Goal: Use online tool/utility: Utilize a website feature to perform a specific function

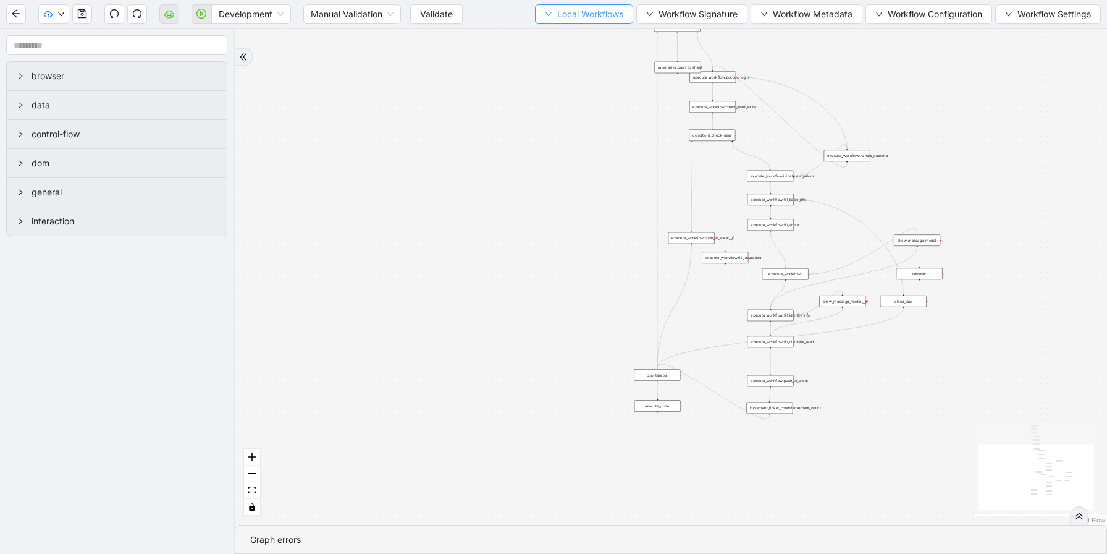
click at [577, 6] on button "Local Workflows" at bounding box center [584, 14] width 98 height 20
click at [572, 24] on div "Development Manual Validation Validate Local Workflows Workflow Signature Workf…" at bounding box center [553, 14] width 1107 height 28
click at [576, 17] on span "Local Workflows" at bounding box center [590, 14] width 66 height 14
click at [576, 37] on span "Select" at bounding box center [578, 39] width 80 height 14
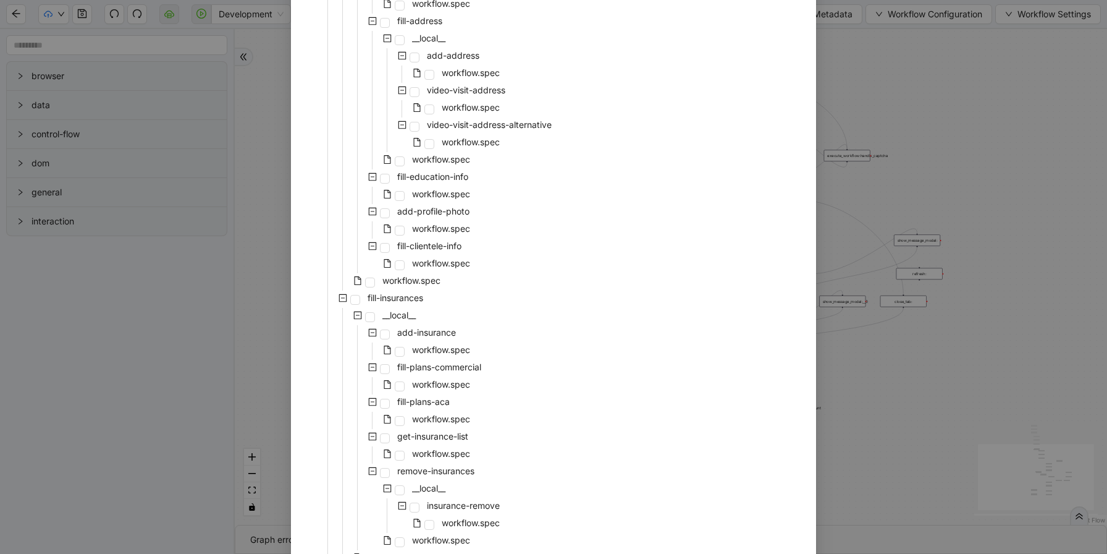
scroll to position [2173, 0]
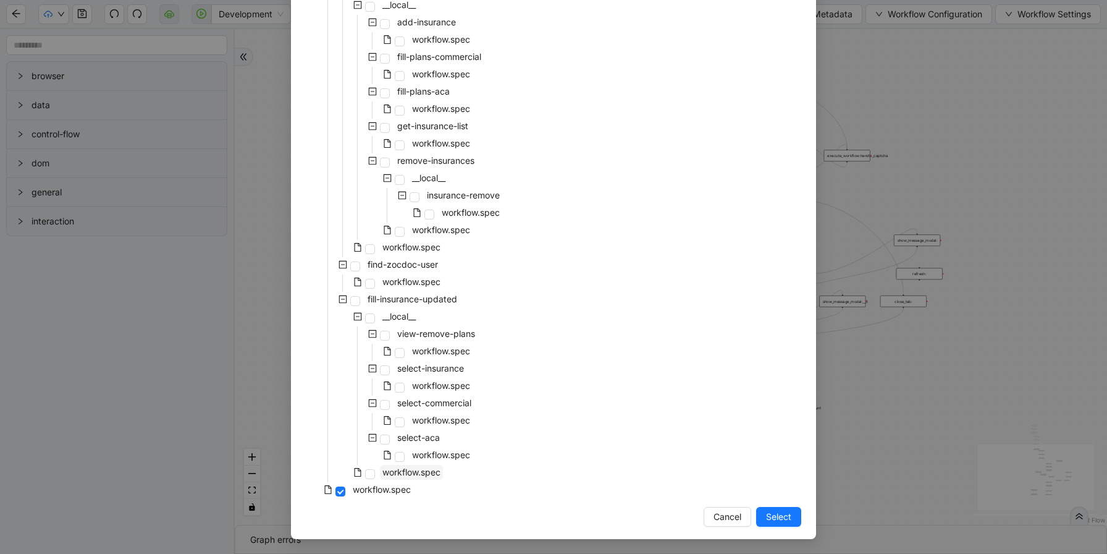
click at [395, 468] on span "workflow.spec" at bounding box center [411, 472] width 58 height 11
click at [788, 510] on span "Select" at bounding box center [778, 517] width 25 height 14
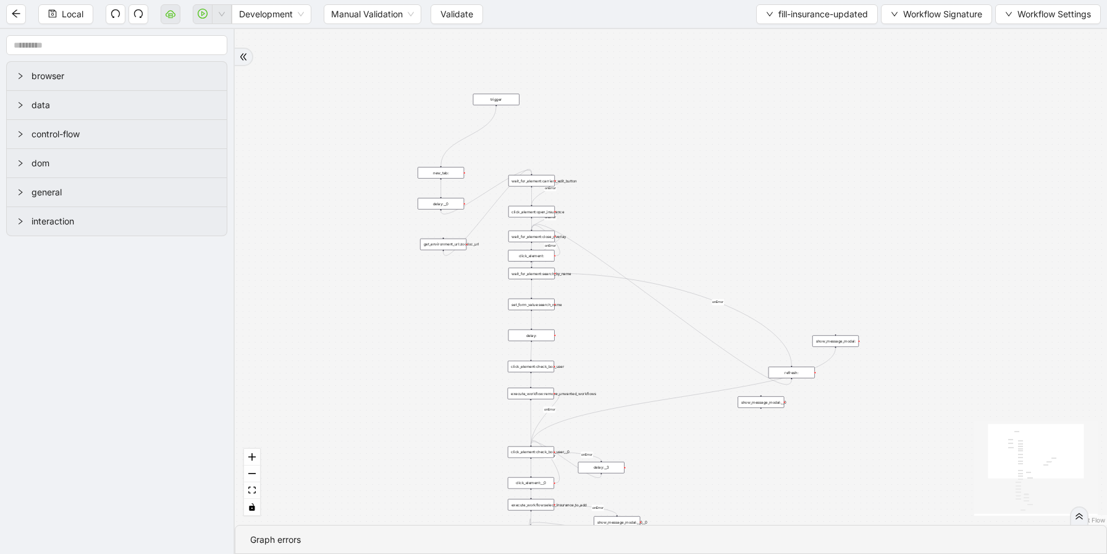
drag, startPoint x: 497, startPoint y: 243, endPoint x: 413, endPoint y: 346, distance: 132.2
click at [413, 346] on div "loopFrom review fallback exitFrom onError onError onError onError onError onErr…" at bounding box center [671, 277] width 872 height 496
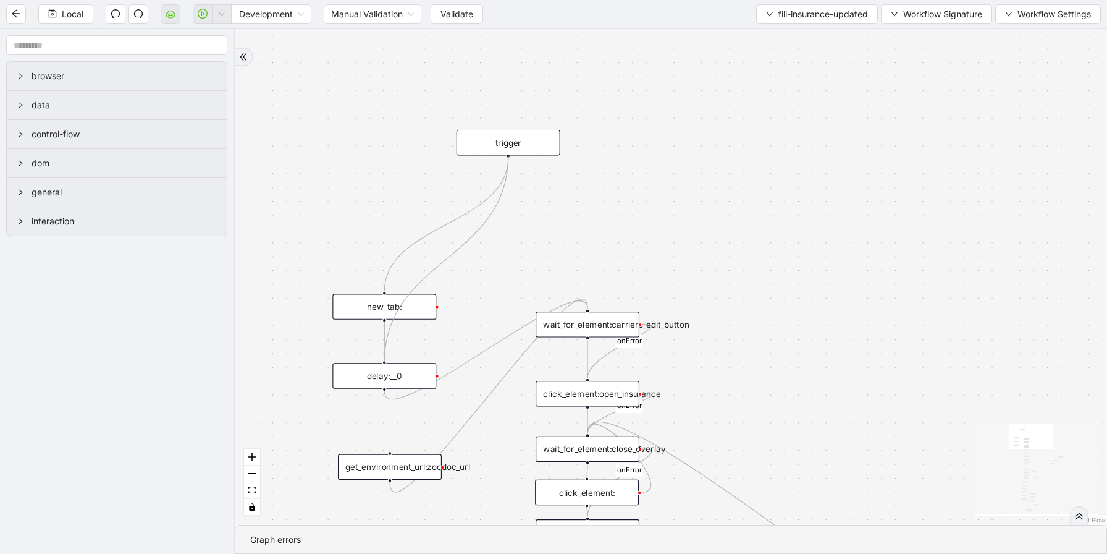
drag, startPoint x: 509, startPoint y: 157, endPoint x: 386, endPoint y: 366, distance: 242.4
click at [536, 366] on div "trigger wait_for_element:carriers_edit_button click_element:open_insurance refr…" at bounding box center [1024, 520] width 977 height 555
drag, startPoint x: 384, startPoint y: 389, endPoint x: 400, endPoint y: 459, distance: 72.1
click at [536, 459] on div "trigger wait_for_element:carriers_edit_button click_element:open_insurance refr…" at bounding box center [1024, 520] width 977 height 555
click at [737, 251] on div "loopFrom review fallback exitFrom onError onError onError onError onError onErr…" at bounding box center [671, 277] width 872 height 496
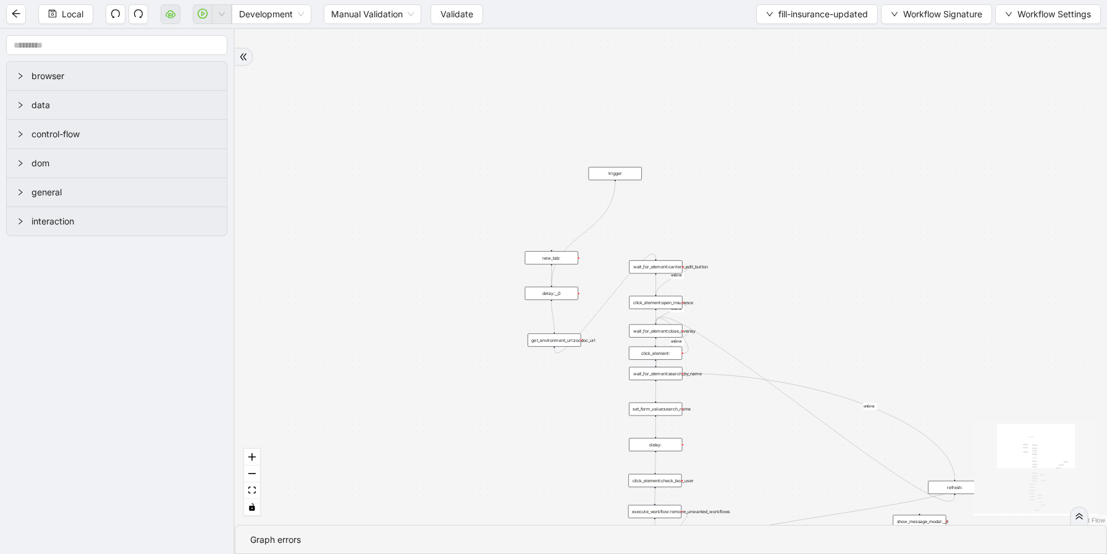
drag, startPoint x: 808, startPoint y: 292, endPoint x: 661, endPoint y: 162, distance: 196.5
click at [661, 162] on div "loopFrom review fallback exitFrom onError onError onError onError onError onErr…" at bounding box center [671, 277] width 872 height 496
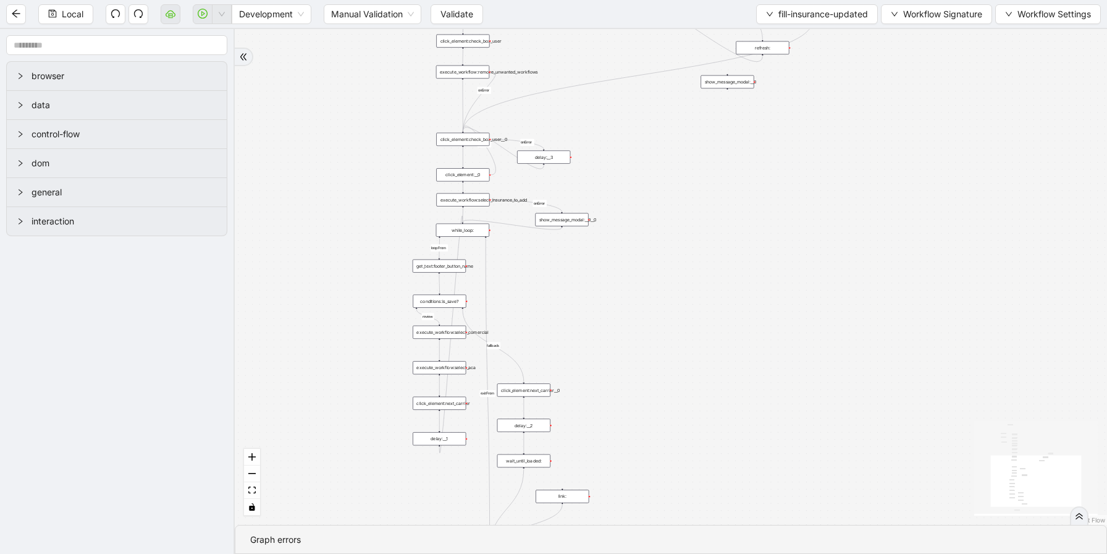
drag, startPoint x: 671, startPoint y: 495, endPoint x: 619, endPoint y: 166, distance: 332.9
click at [619, 166] on div "loopFrom review fallback exitFrom onError onError onError onError onError onErr…" at bounding box center [671, 277] width 872 height 496
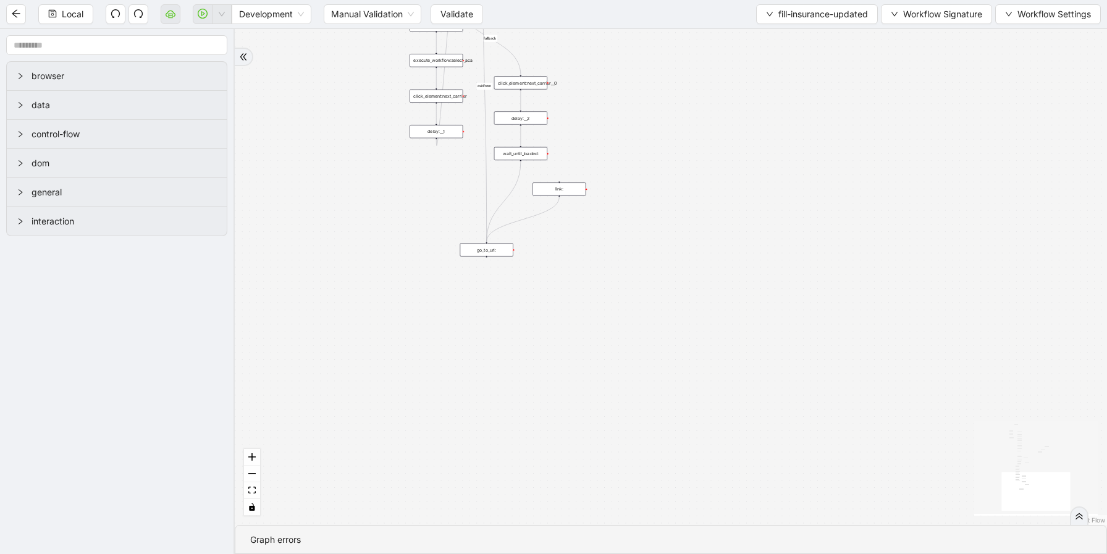
drag, startPoint x: 665, startPoint y: 305, endPoint x: 665, endPoint y: 28, distance: 276.2
click at [665, 29] on div "loopFrom review fallback exitFrom onError onError onError onError onError onErr…" at bounding box center [671, 277] width 872 height 496
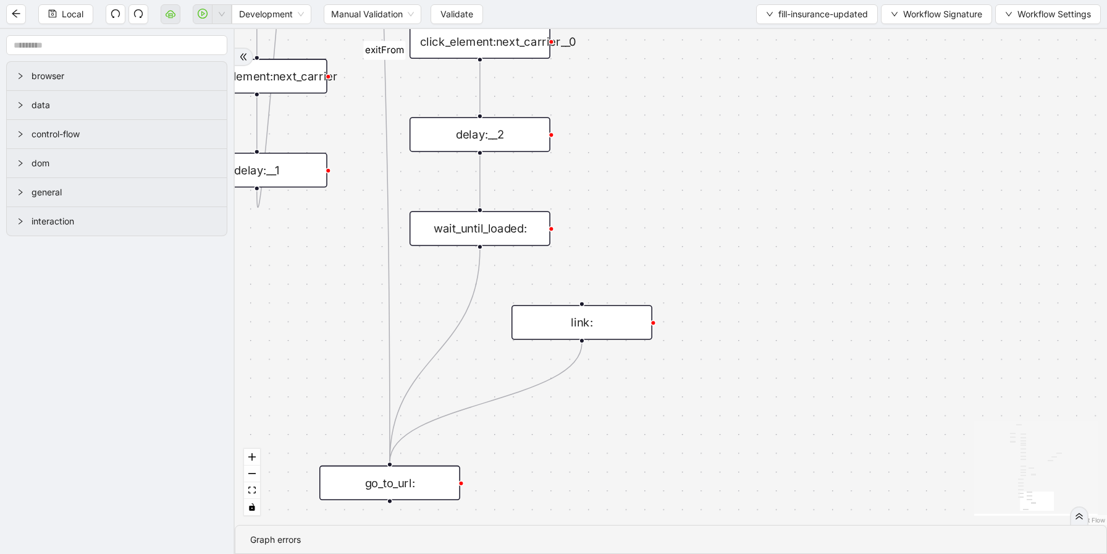
drag, startPoint x: 633, startPoint y: 104, endPoint x: 633, endPoint y: 226, distance: 121.1
click at [633, 226] on div "loopFrom review fallback exitFrom onError onError onError onError onError onErr…" at bounding box center [671, 277] width 872 height 496
drag, startPoint x: 660, startPoint y: 185, endPoint x: 623, endPoint y: 315, distance: 135.0
click at [623, 315] on div "loopFrom review fallback exitFrom onError onError onError onError onError onErr…" at bounding box center [671, 277] width 872 height 496
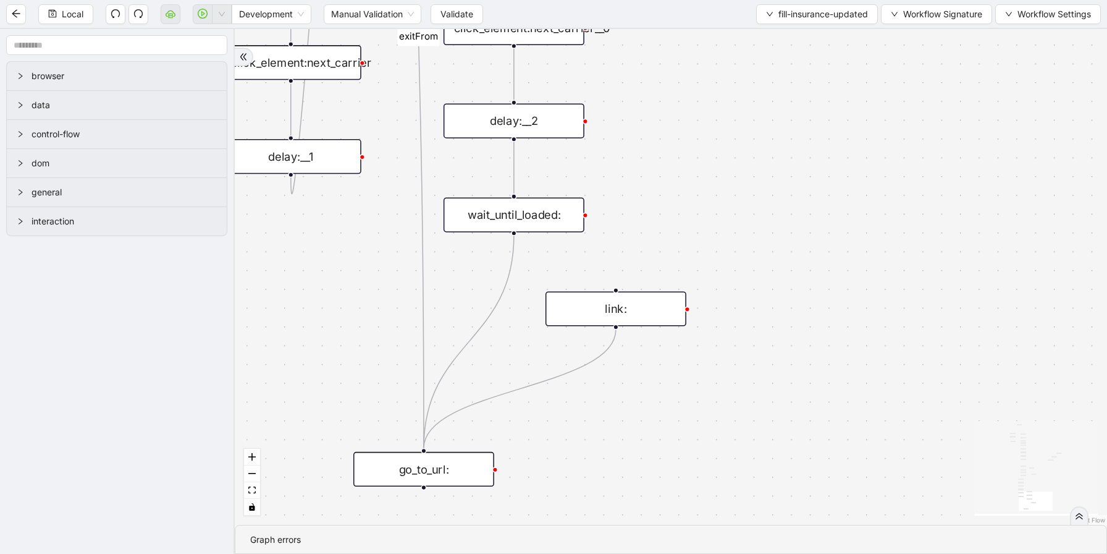
drag, startPoint x: 594, startPoint y: 381, endPoint x: 662, endPoint y: 243, distance: 153.1
click at [662, 243] on div "loopFrom review fallback exitFrom onError onError onError onError onError onErr…" at bounding box center [671, 277] width 872 height 496
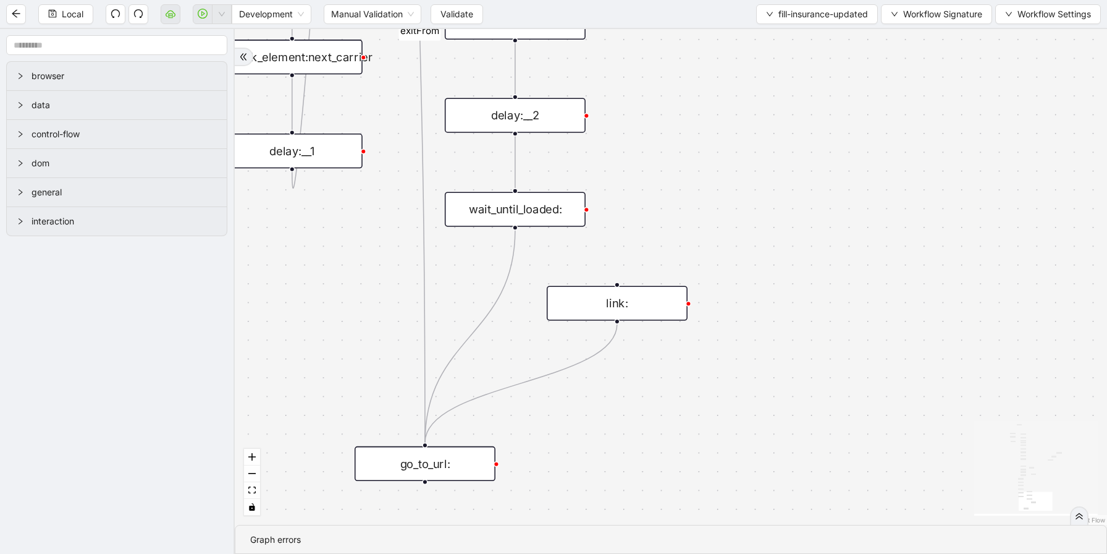
click at [442, 458] on div "go_to_url:" at bounding box center [425, 463] width 141 height 35
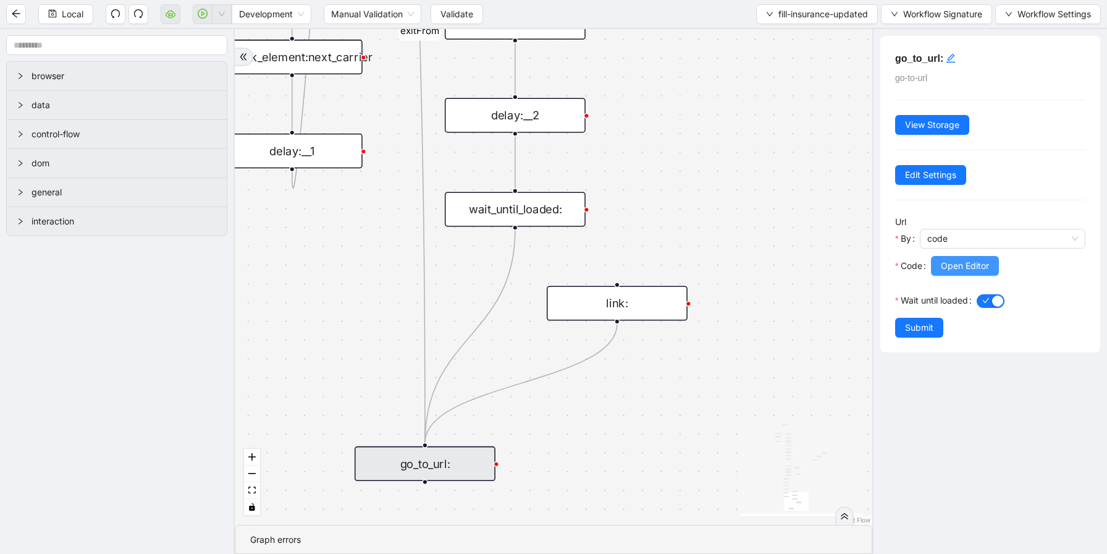
click at [957, 259] on span "Open Editor" at bounding box center [965, 266] width 48 height 14
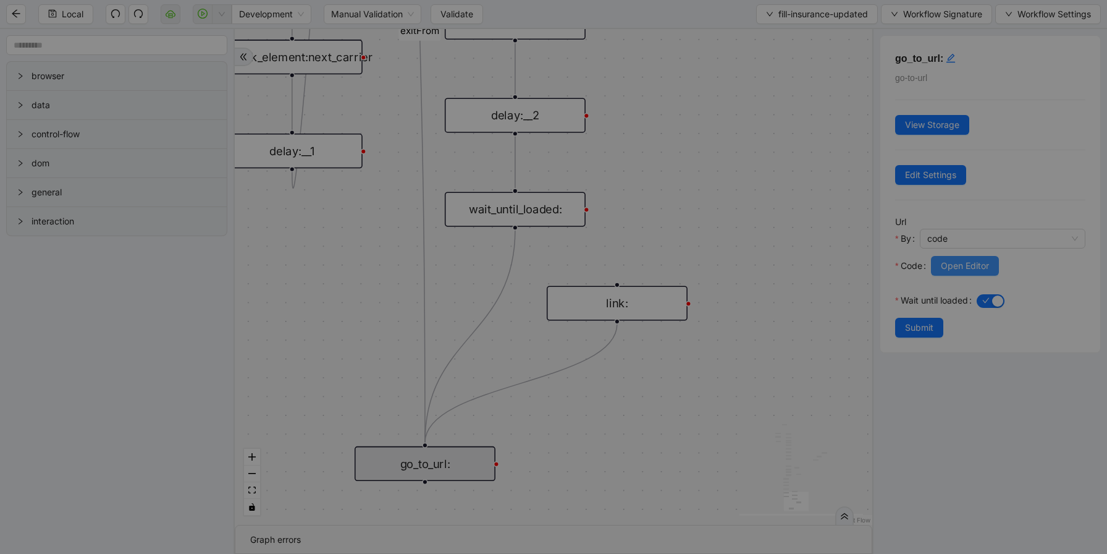
scroll to position [130, 0]
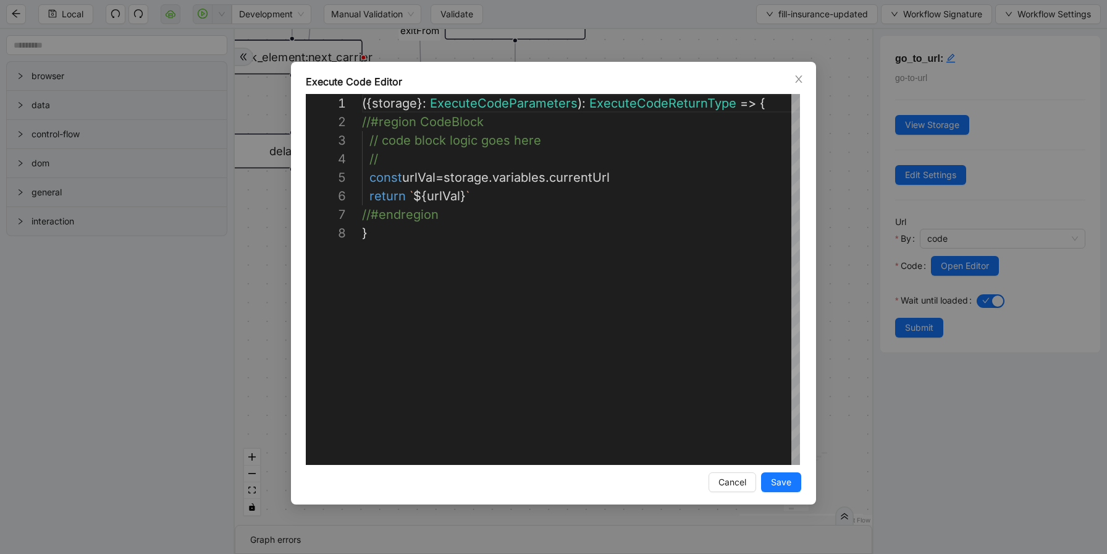
click at [831, 269] on div "**********" at bounding box center [553, 277] width 1107 height 554
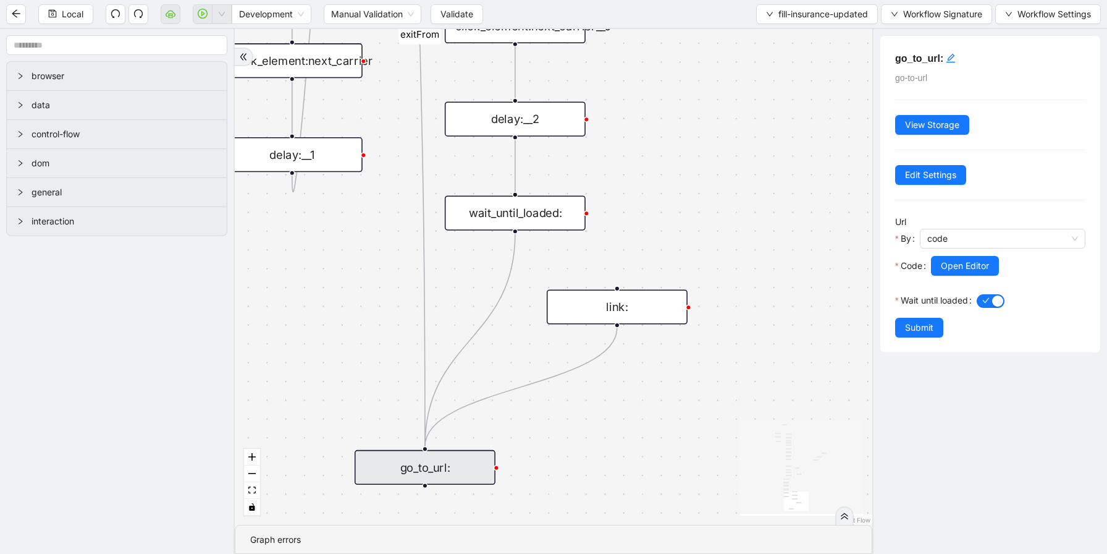
drag, startPoint x: 763, startPoint y: 186, endPoint x: 763, endPoint y: 338, distance: 152.0
click at [763, 338] on div "loopFrom review fallback exitFrom onError onError onError onError onError onErr…" at bounding box center [554, 277] width 638 height 496
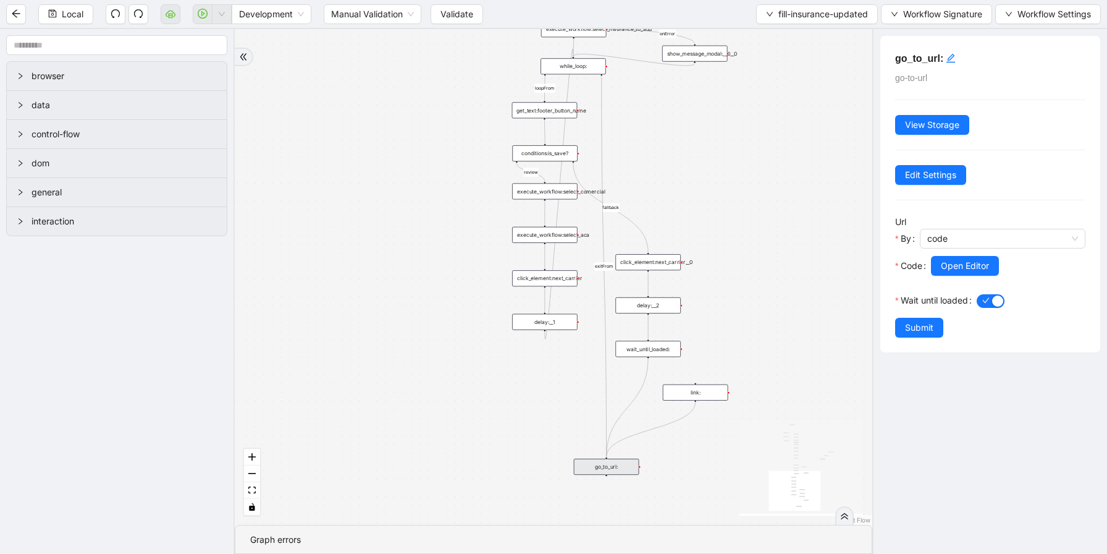
drag, startPoint x: 744, startPoint y: 155, endPoint x: 740, endPoint y: 410, distance: 254.6
click at [740, 410] on div "loopFrom review fallback exitFrom onError onError onError onError onError onErr…" at bounding box center [554, 277] width 638 height 496
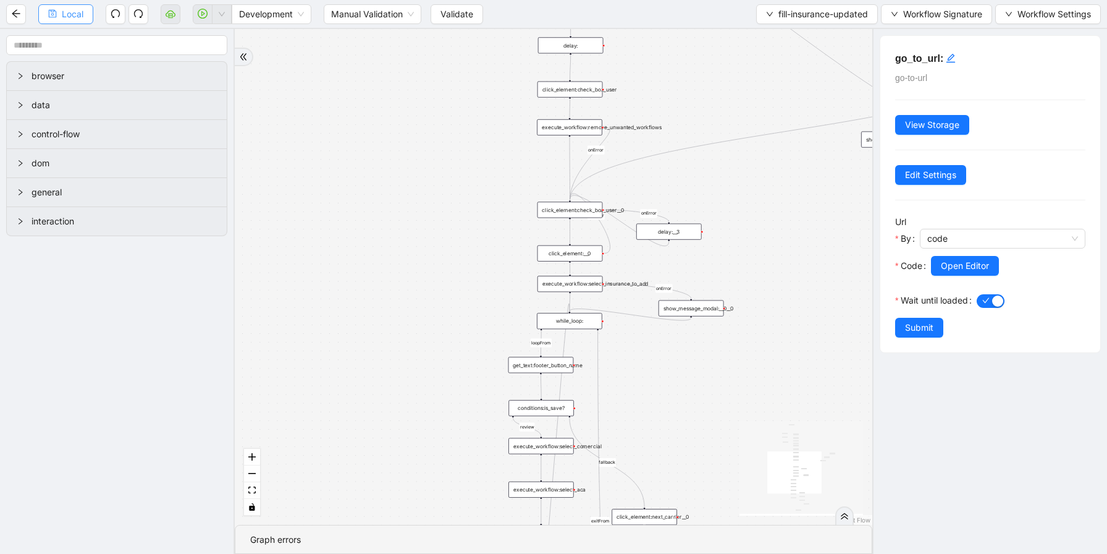
click at [74, 20] on span "Local" at bounding box center [73, 14] width 22 height 14
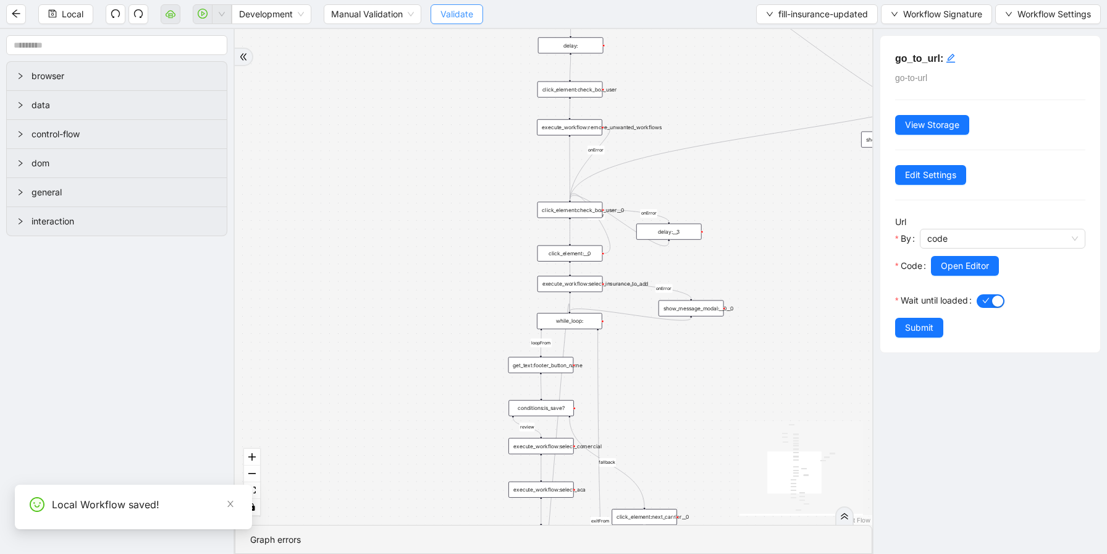
click at [473, 15] on span "Validate" at bounding box center [457, 14] width 33 height 14
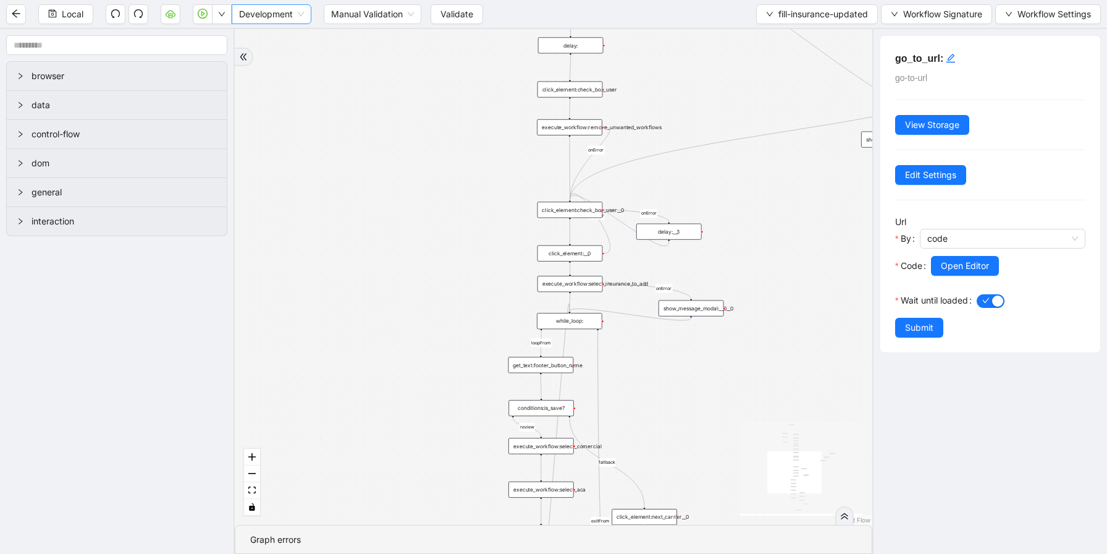
click at [296, 8] on span "Development" at bounding box center [271, 14] width 65 height 19
click at [291, 54] on div "Production" at bounding box center [272, 59] width 60 height 14
click at [207, 15] on icon "play-circle" at bounding box center [203, 14] width 10 height 10
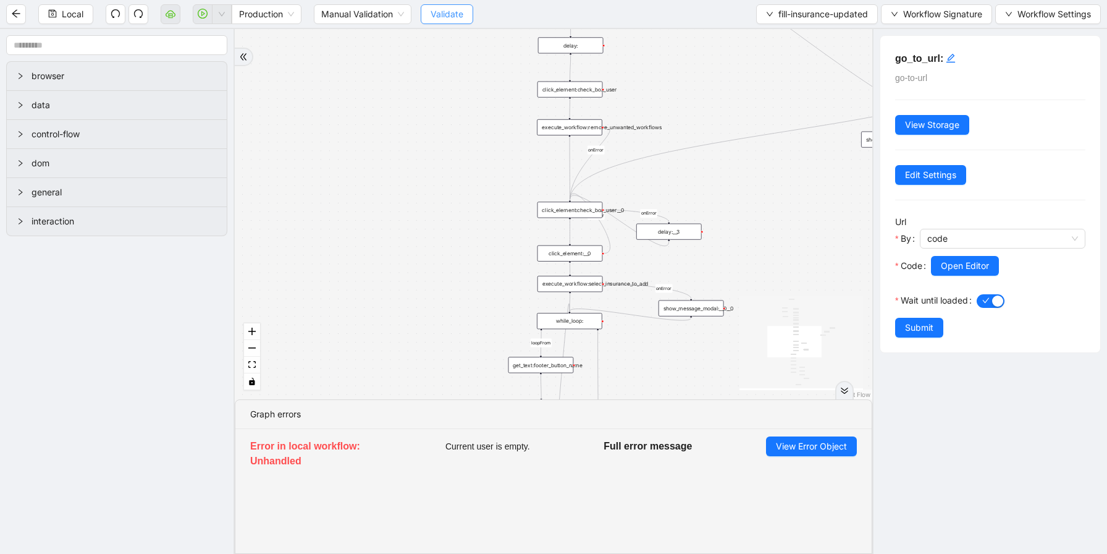
click at [447, 12] on span "Validate" at bounding box center [447, 14] width 33 height 14
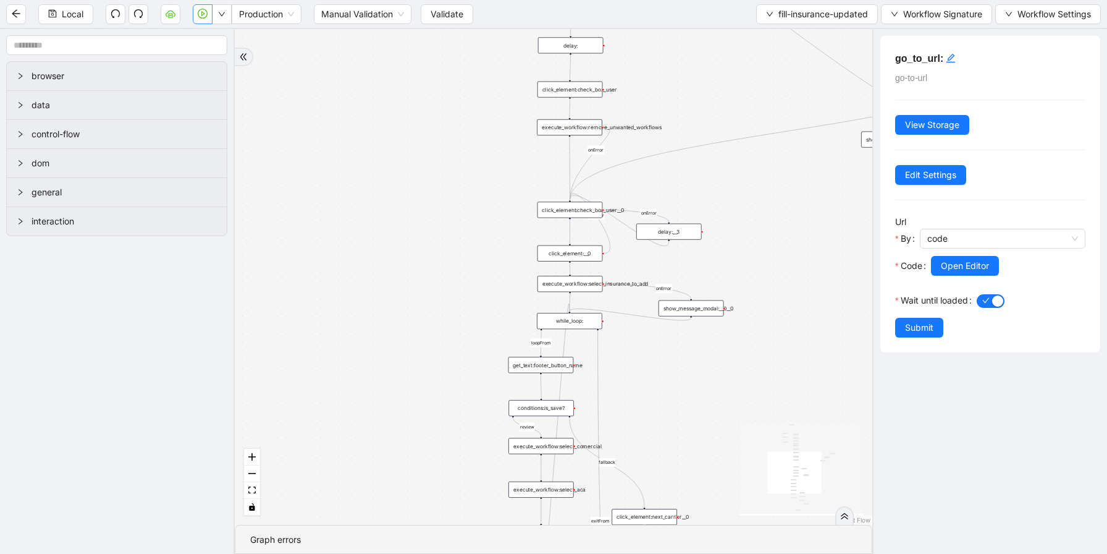
click at [203, 20] on button "button" at bounding box center [203, 14] width 20 height 20
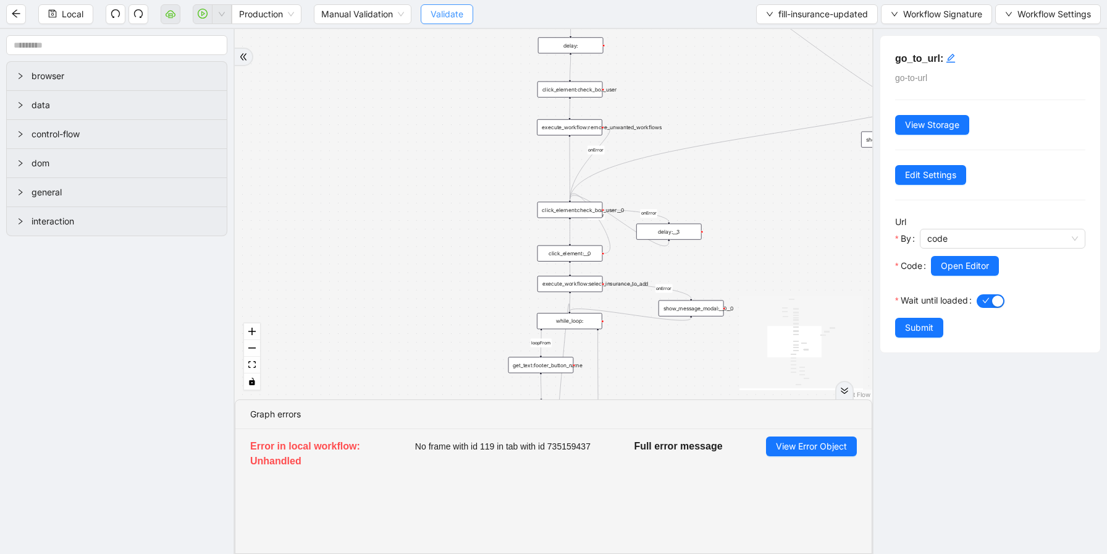
click at [428, 23] on button "Validate" at bounding box center [447, 14] width 53 height 20
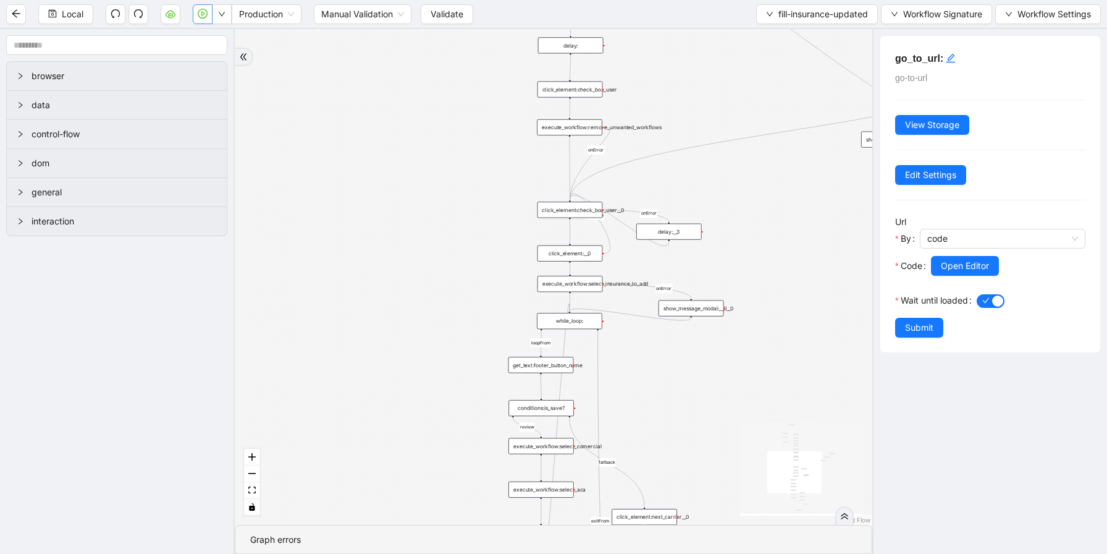
click at [198, 20] on button "button" at bounding box center [203, 14] width 20 height 20
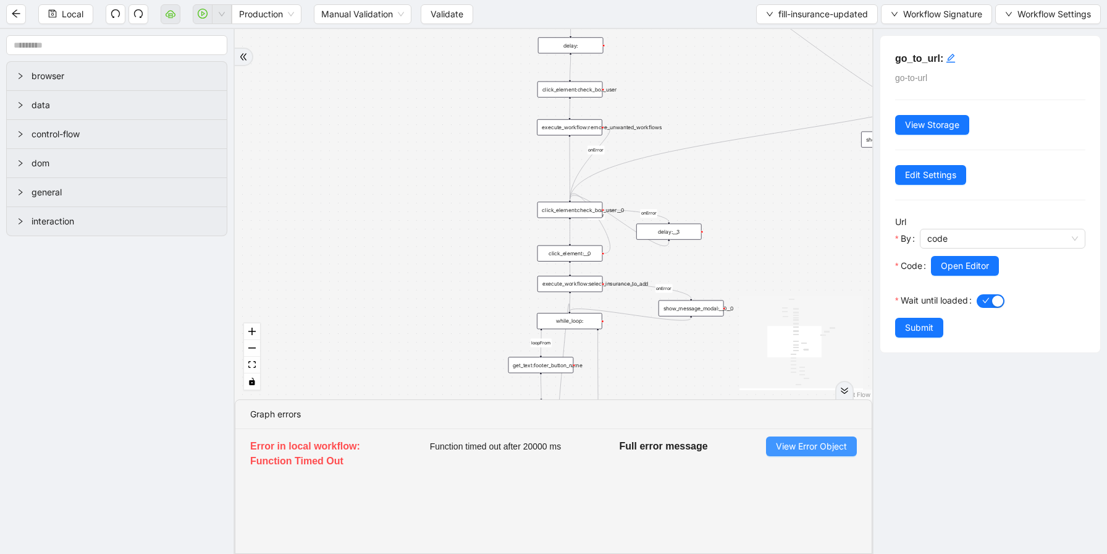
click at [817, 442] on span "View Error Object" at bounding box center [811, 446] width 71 height 14
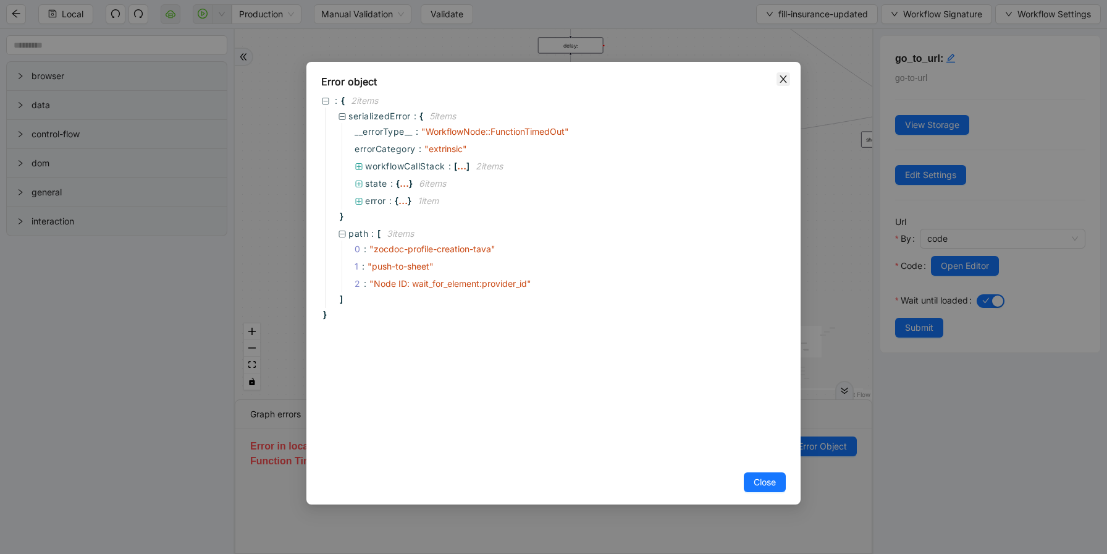
click at [779, 74] on icon "close" at bounding box center [784, 79] width 10 height 10
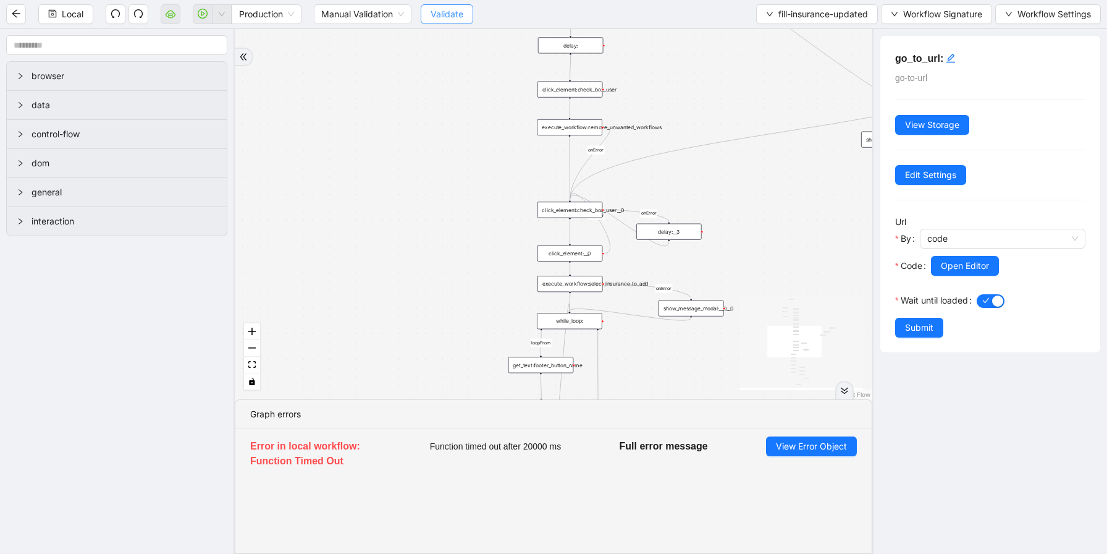
click at [445, 8] on span "Validate" at bounding box center [447, 14] width 33 height 14
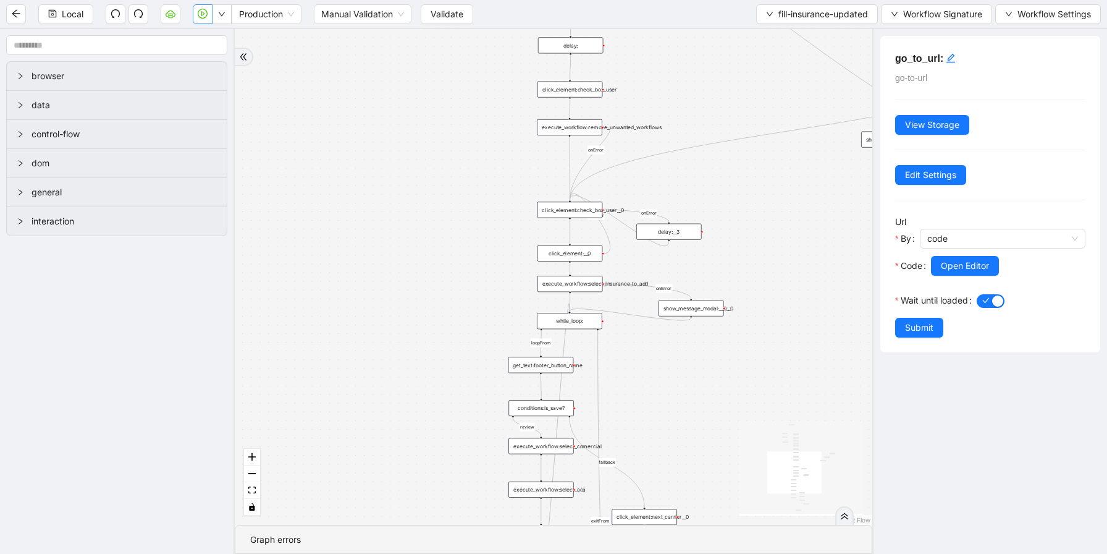
click at [206, 16] on icon "play-circle" at bounding box center [203, 14] width 10 height 10
